Goal: Communication & Community: Connect with others

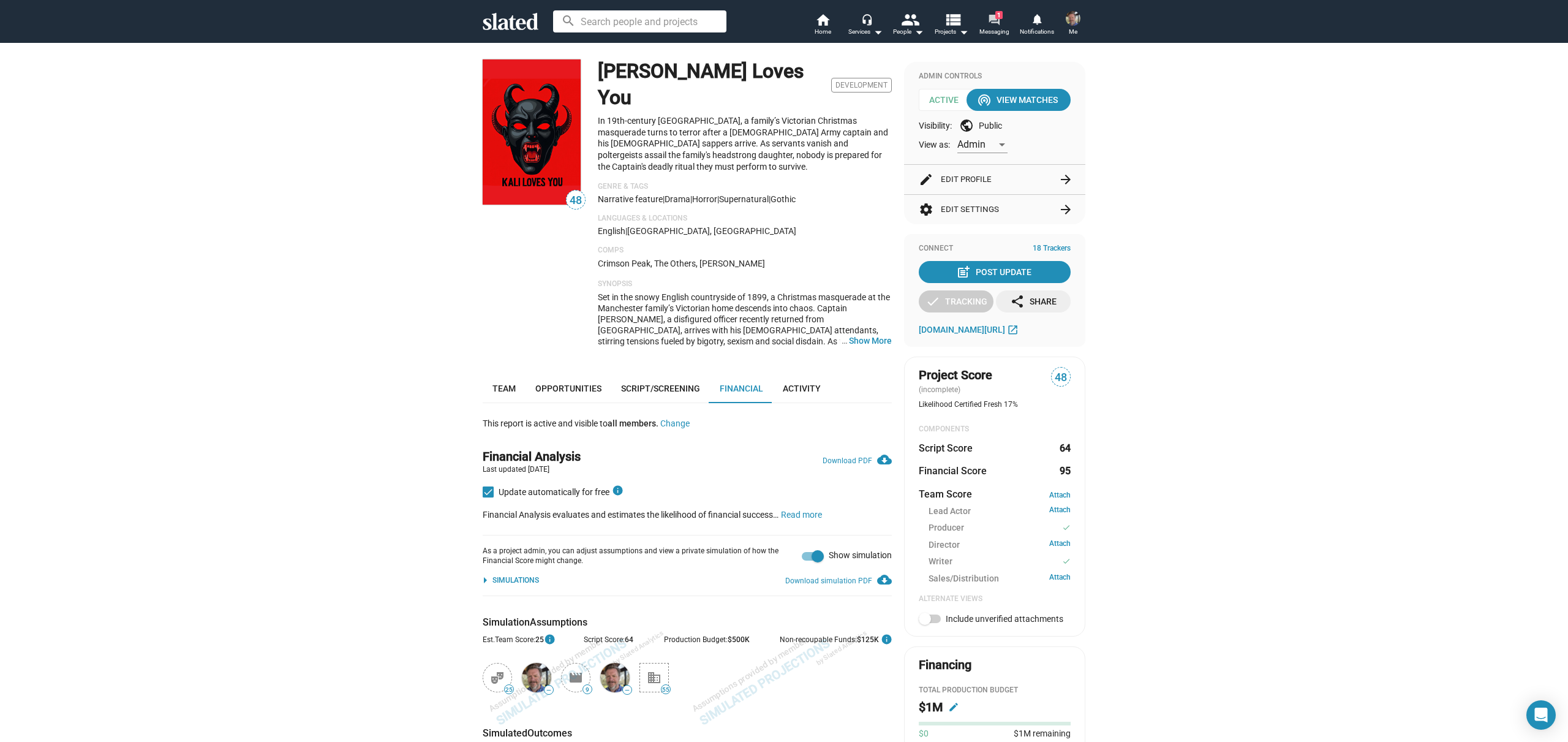
click at [1004, 19] on link "forum 1 Messaging" at bounding box center [994, 26] width 43 height 27
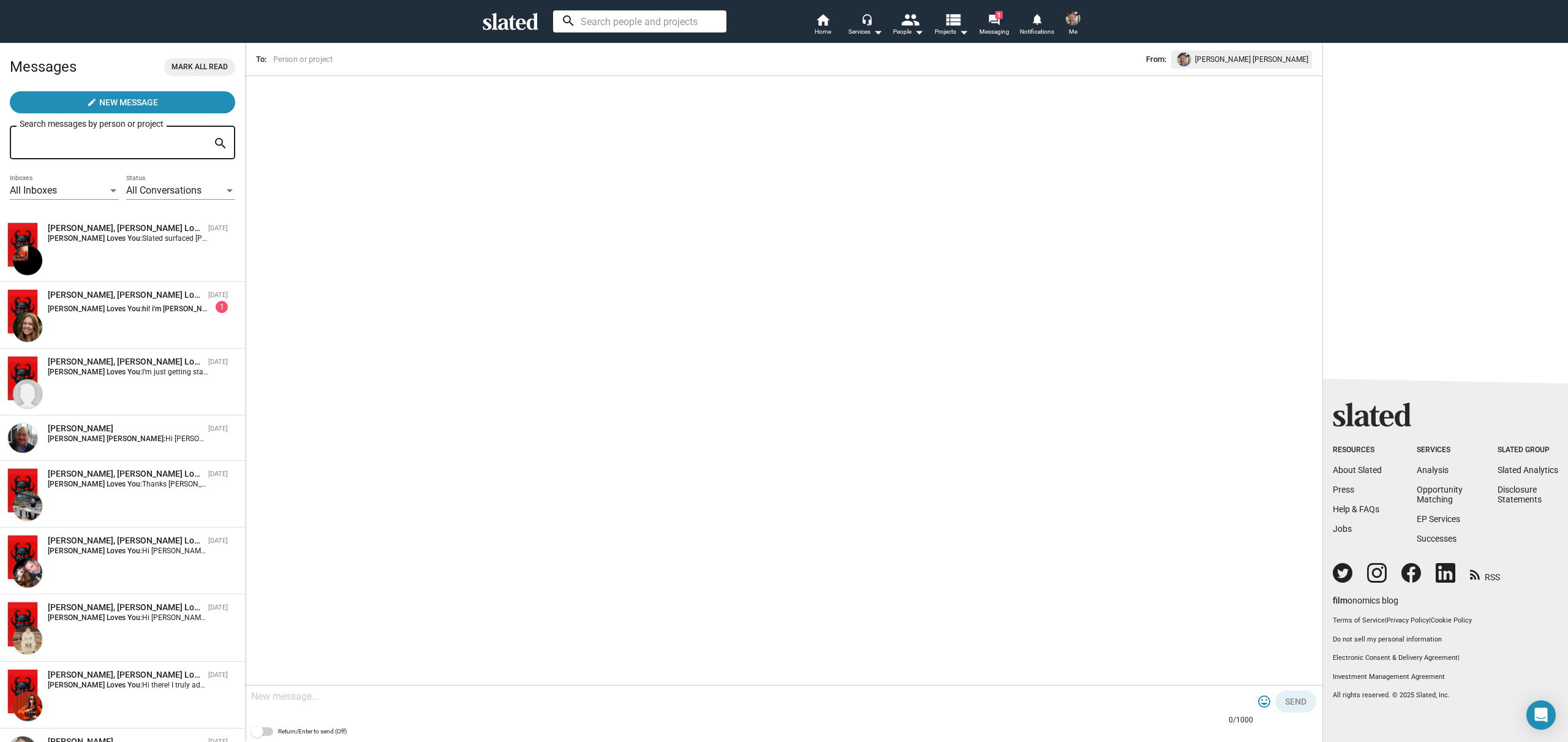
click at [610, 27] on input at bounding box center [639, 21] width 173 height 22
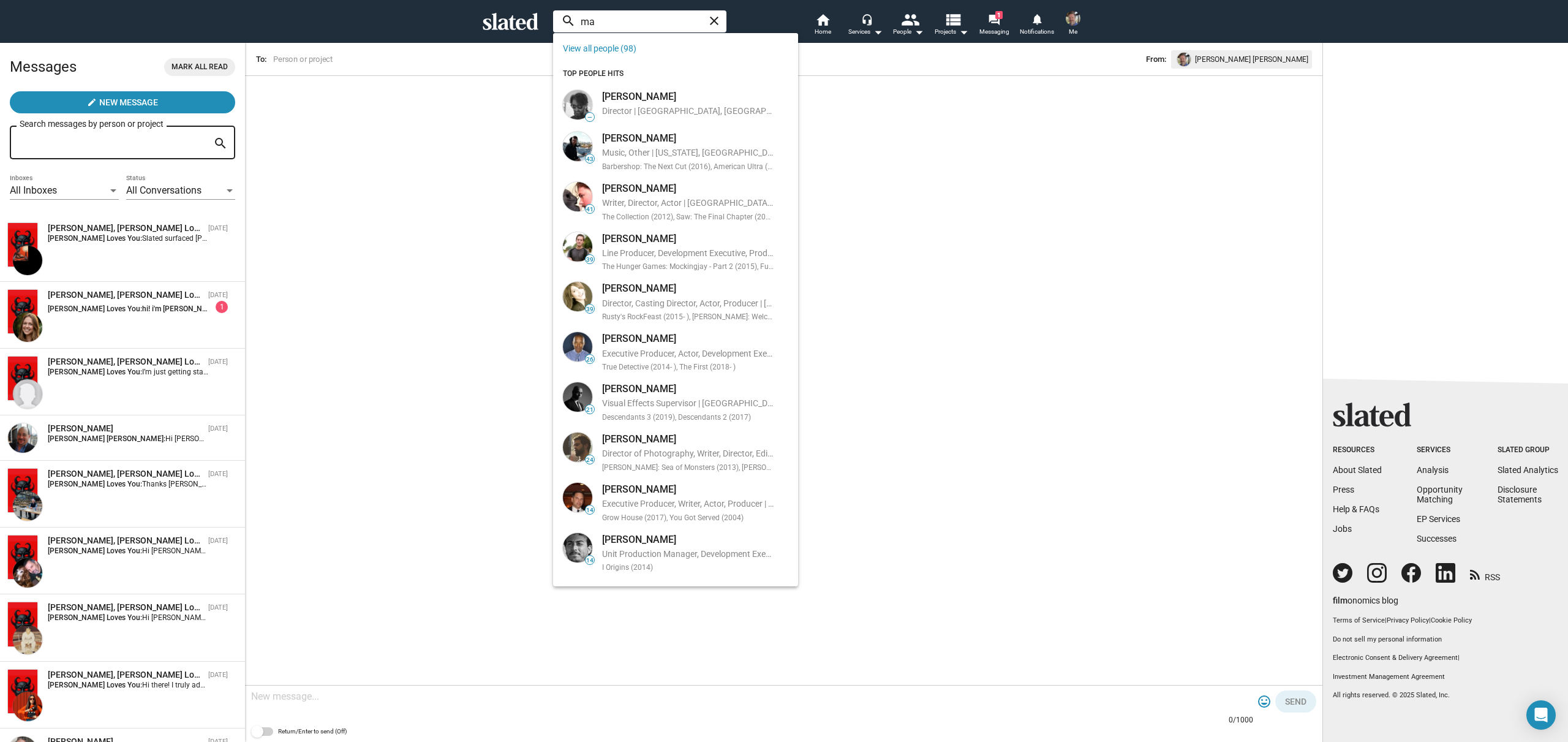
type input "m"
click at [1107, 163] on div "arrow_back To: From: [PERSON_NAME] [PERSON_NAME] 0/1000 tag_faces Send Return/E…" at bounding box center [783, 392] width 1077 height 699
